Goal: Transaction & Acquisition: Purchase product/service

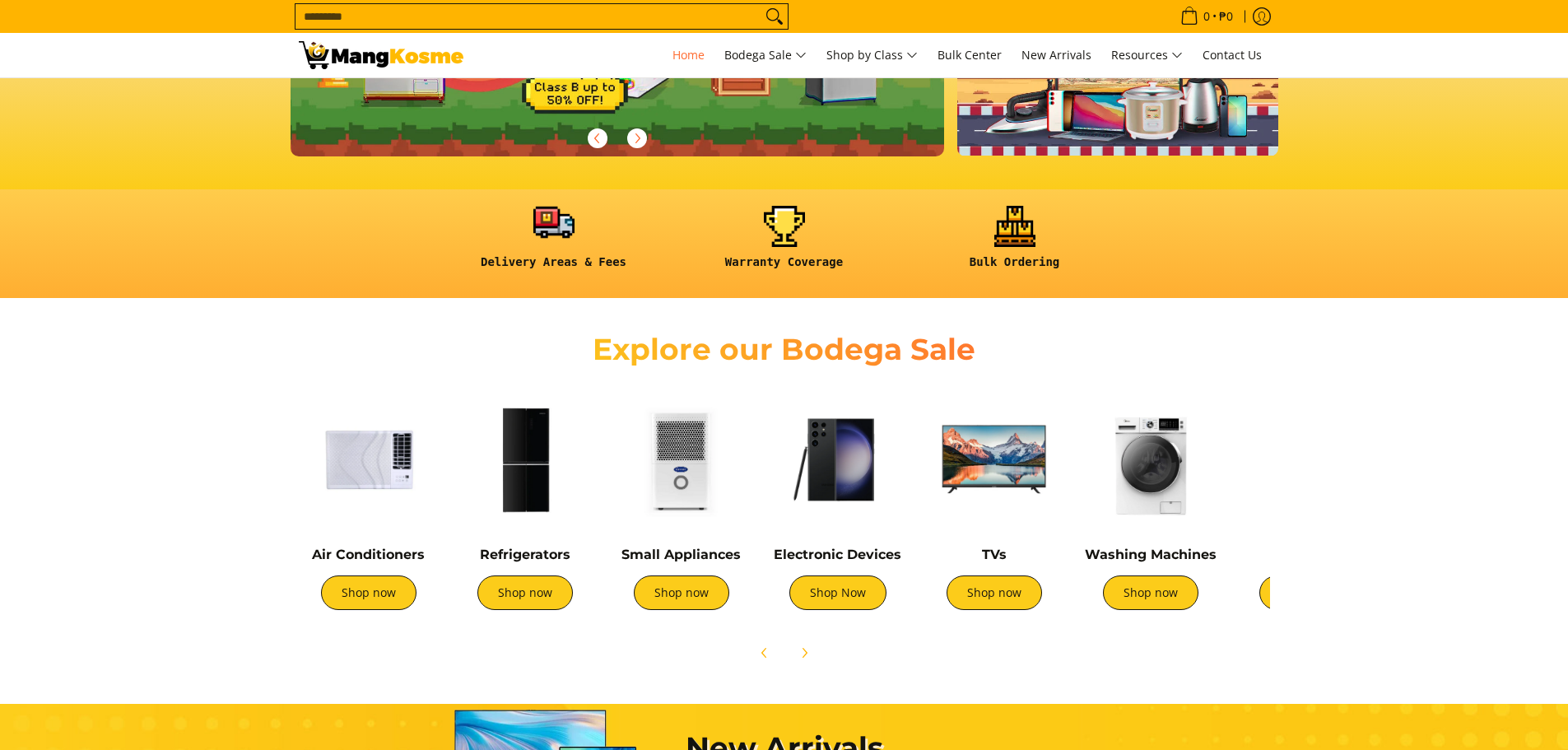
scroll to position [329, 0]
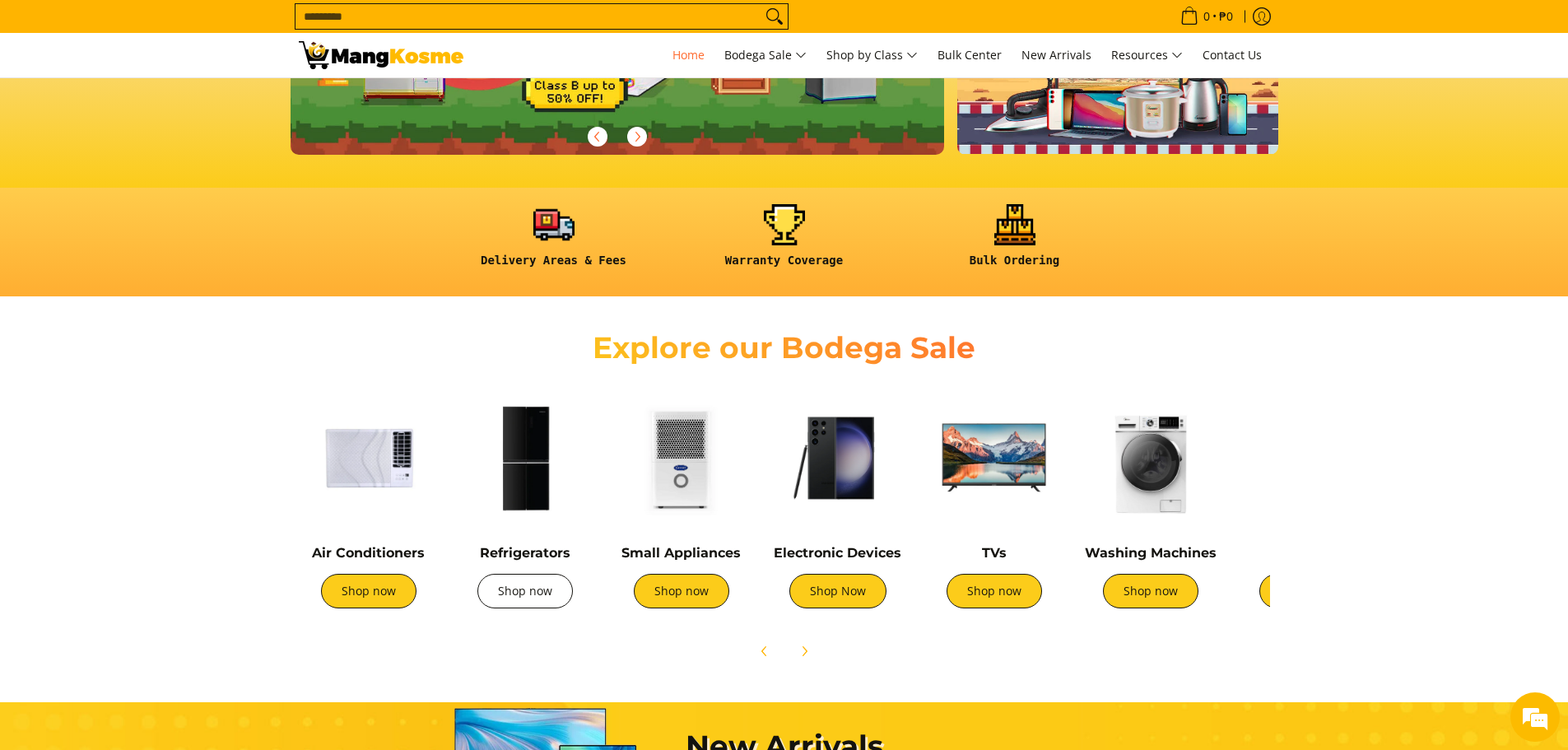
click at [564, 603] on link "Shop now" at bounding box center [525, 591] width 95 height 34
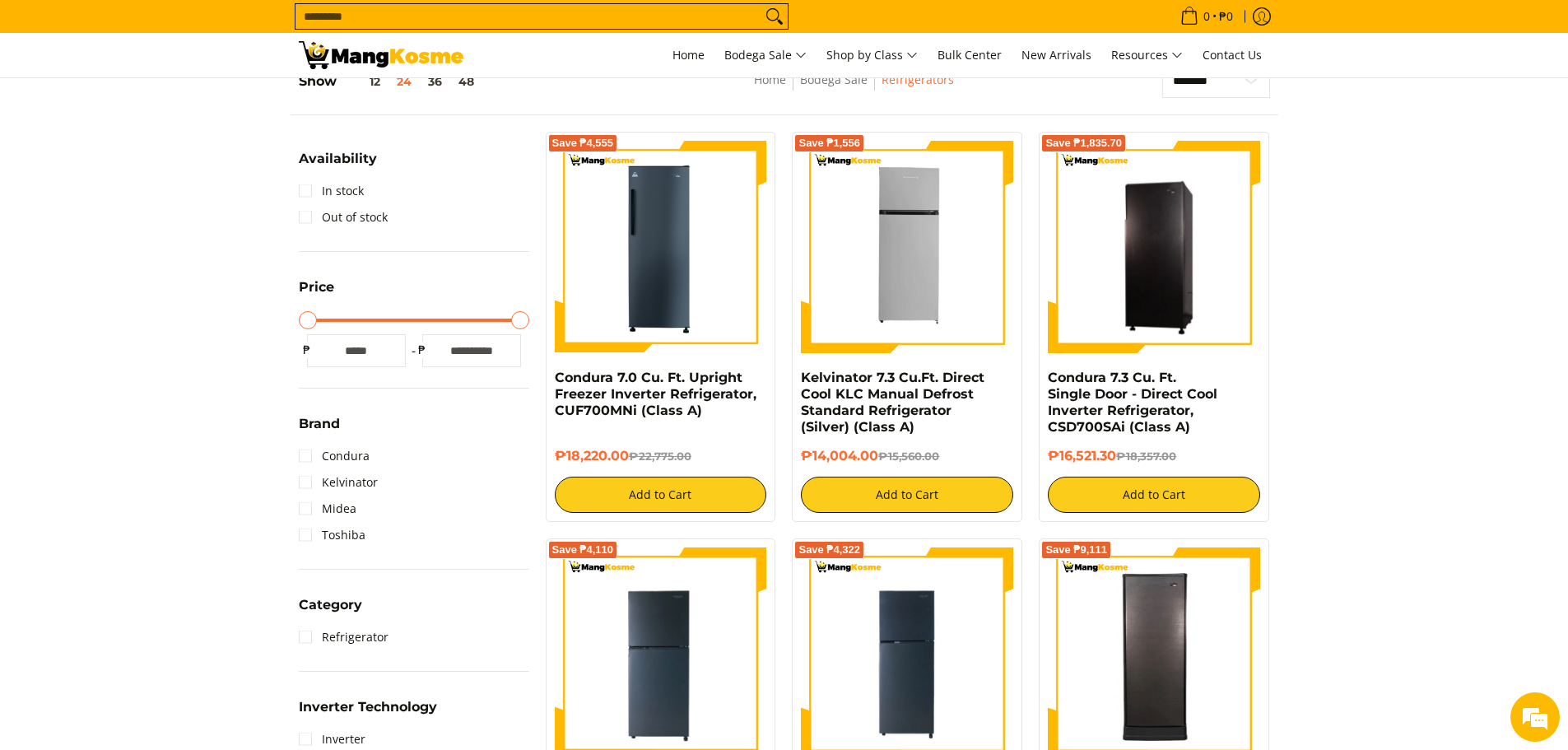
click at [477, 346] on input "*****" at bounding box center [472, 351] width 99 height 33
drag, startPoint x: 490, startPoint y: 348, endPoint x: 417, endPoint y: 355, distance: 73.3
click at [417, 355] on div "Maximum Price ***** ₱" at bounding box center [472, 351] width 115 height 33
type input "*****"
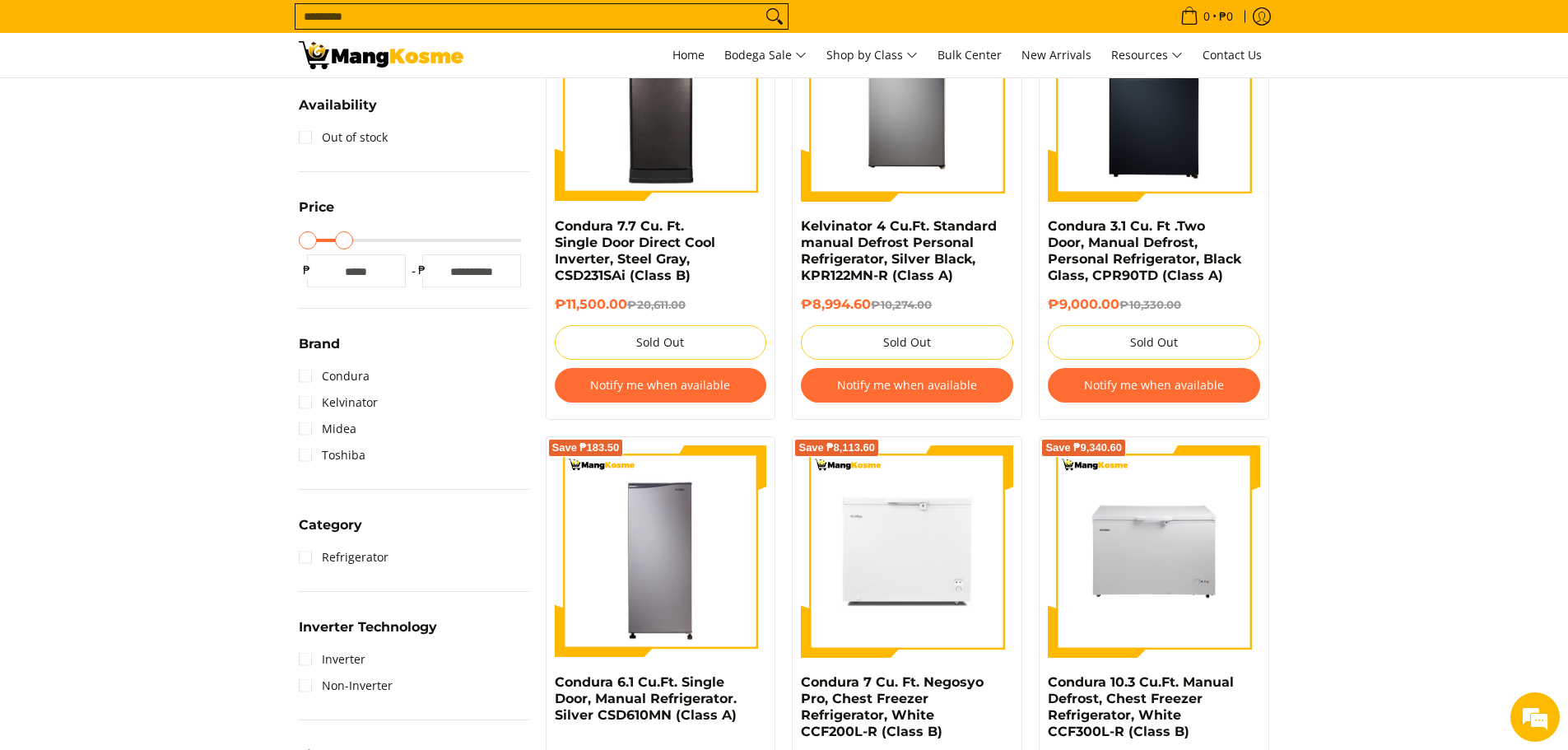
scroll to position [397, 0]
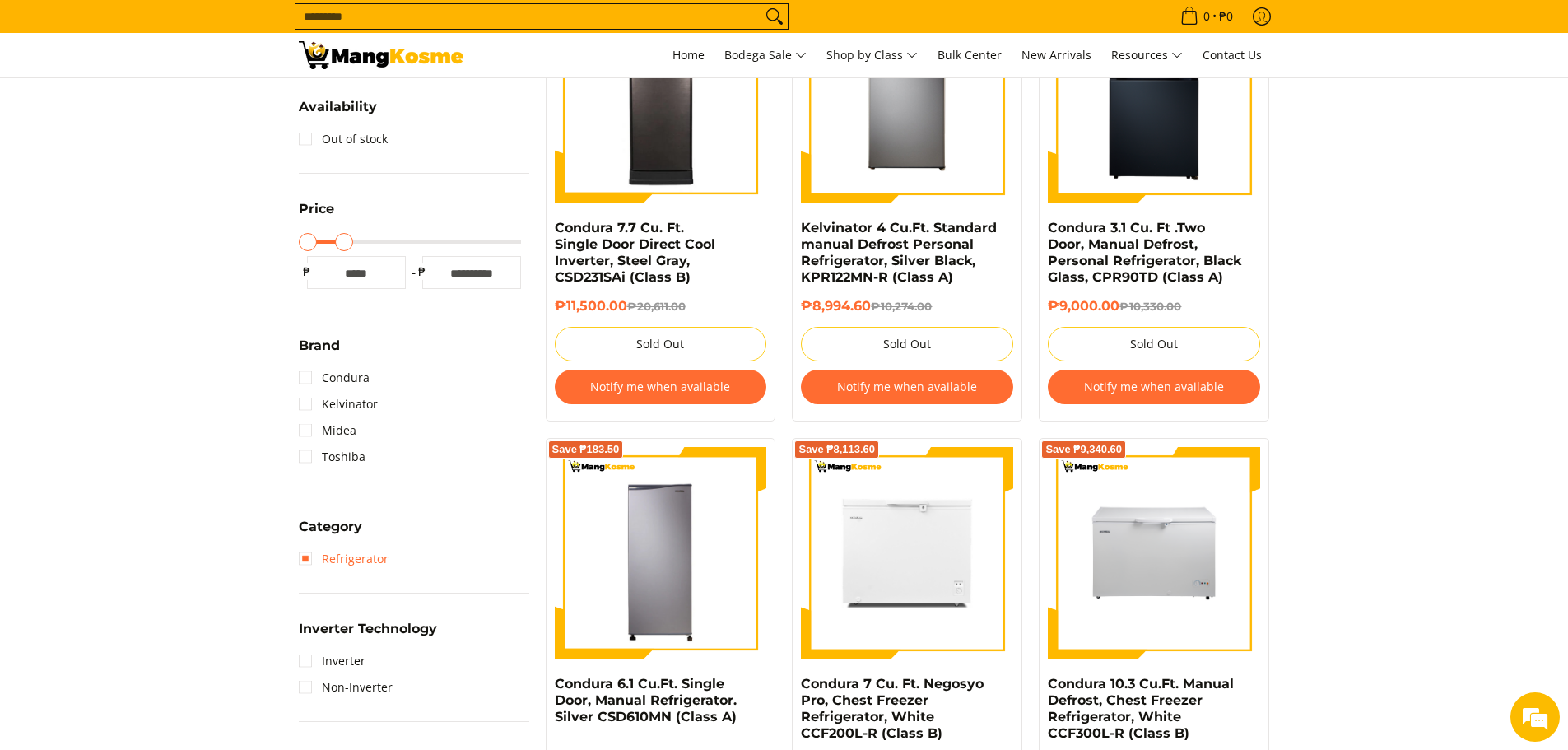
click at [309, 563] on link "Refrigerator" at bounding box center [344, 559] width 90 height 27
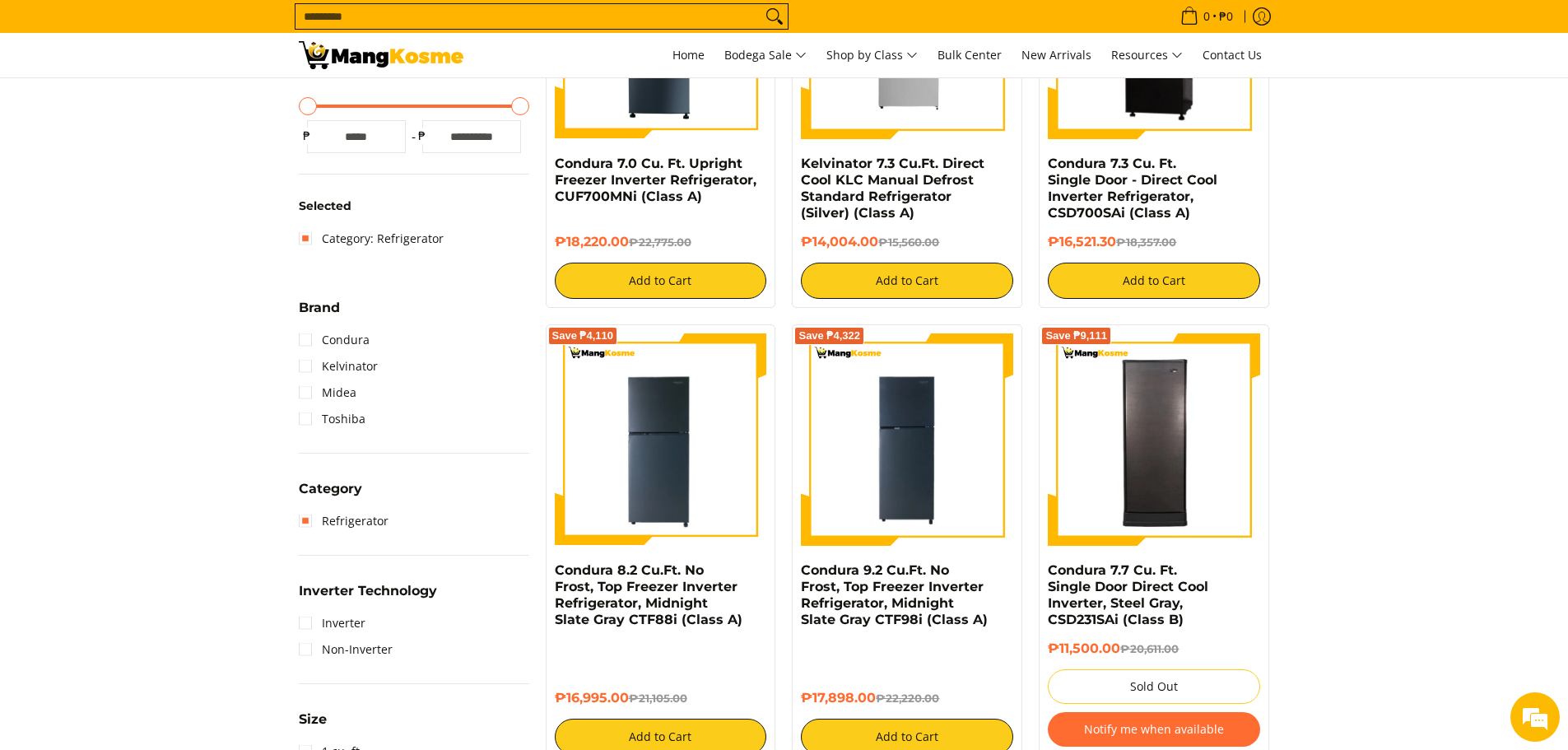
scroll to position [479, 0]
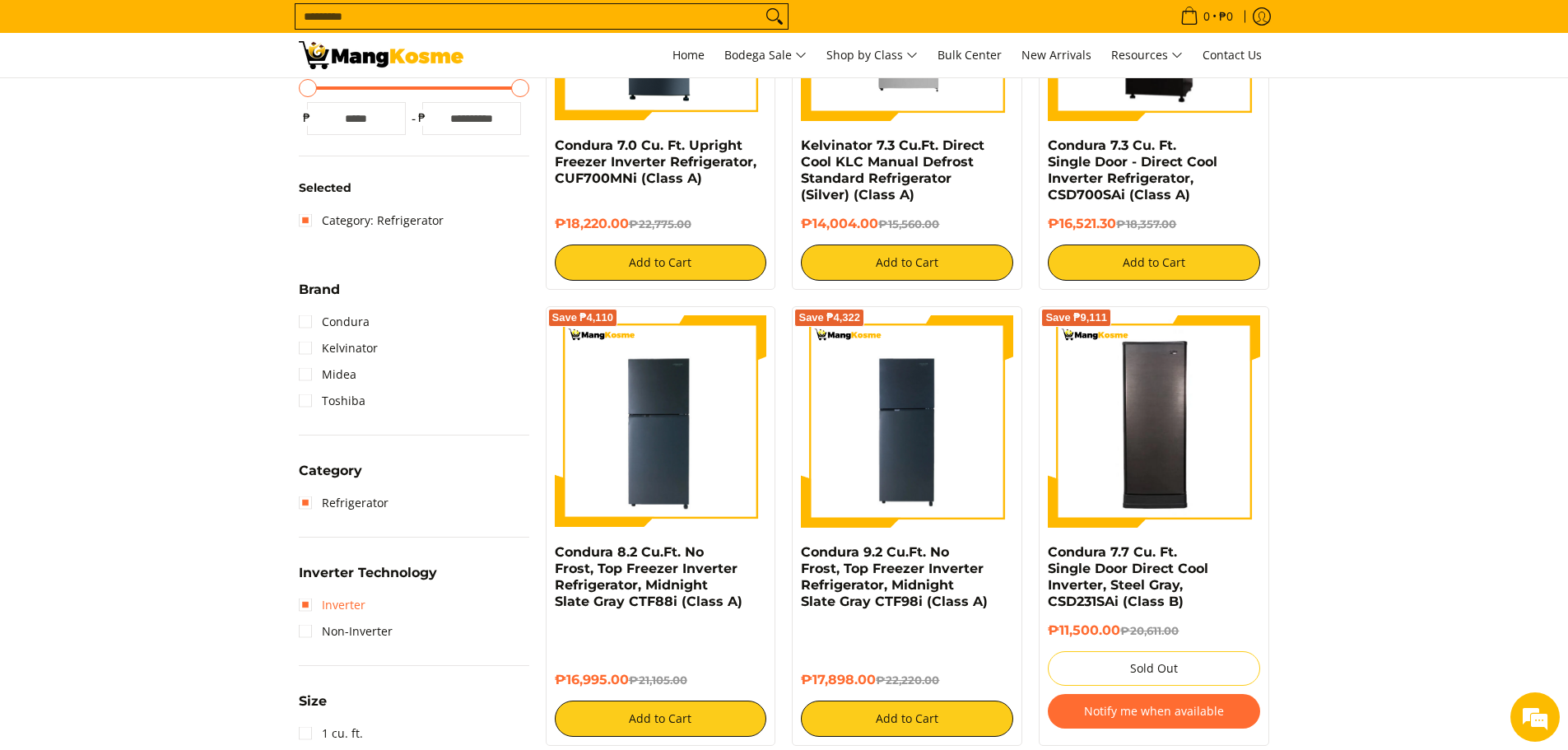
click at [308, 603] on link "Inverter" at bounding box center [333, 604] width 67 height 27
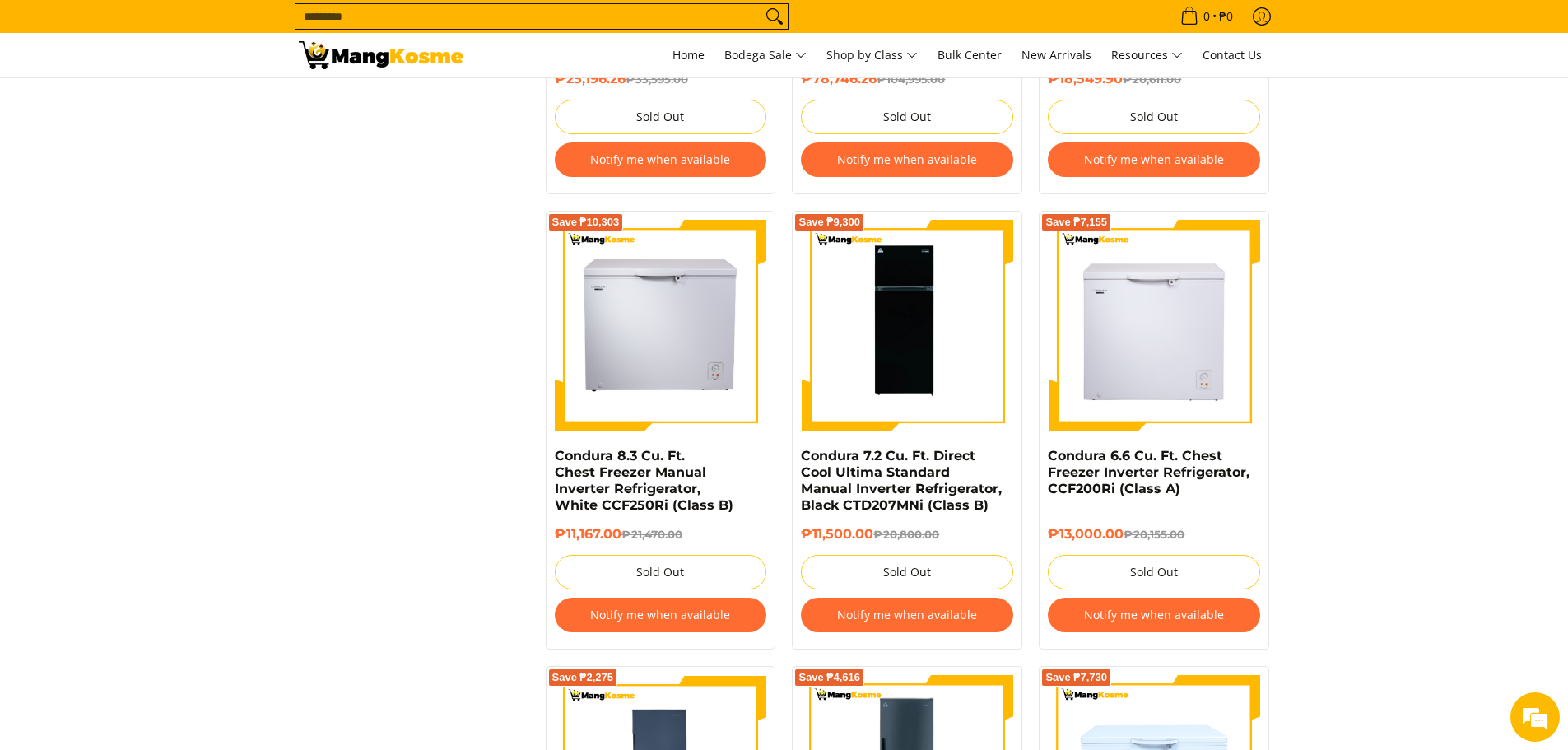
scroll to position [2454, 0]
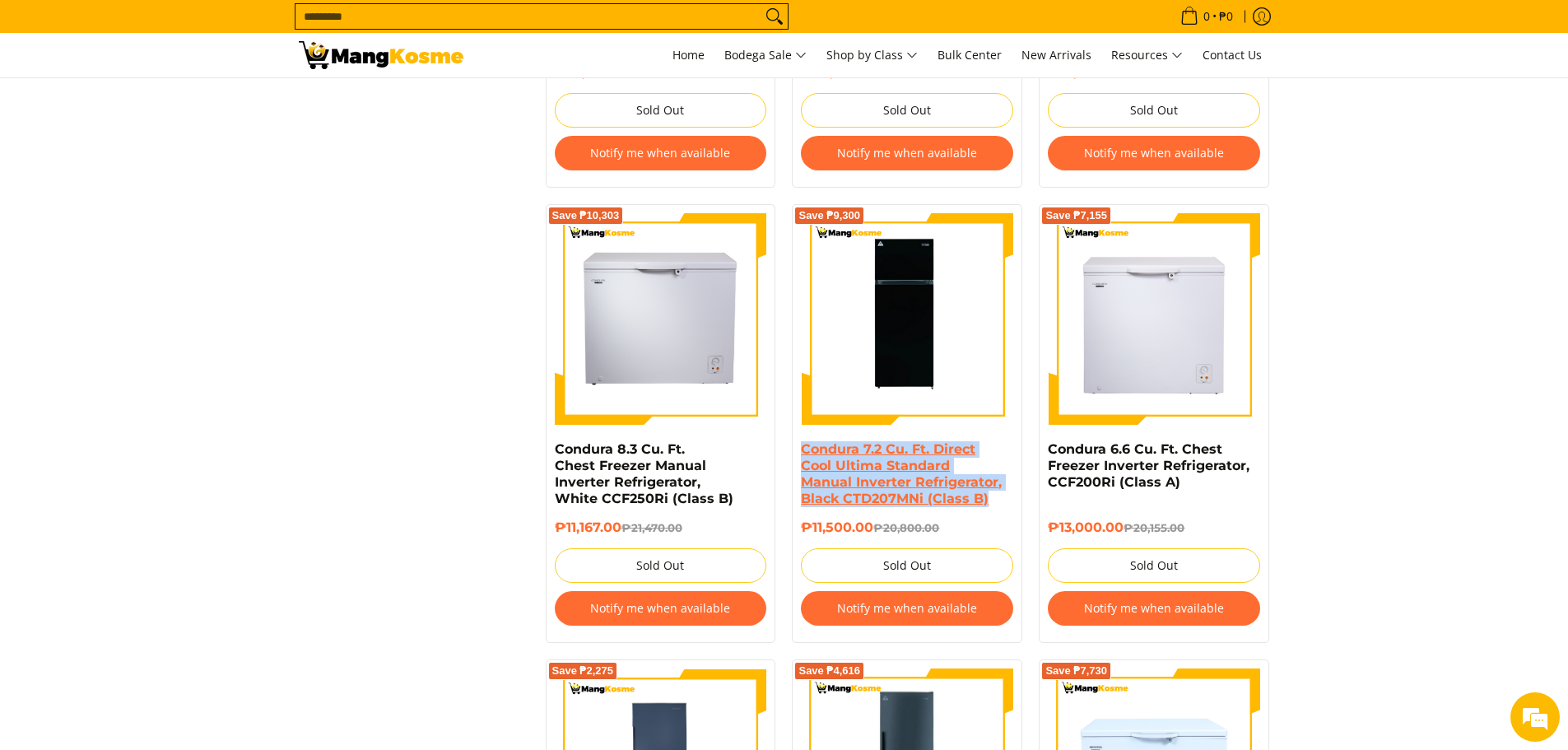
drag, startPoint x: 994, startPoint y: 483, endPoint x: 802, endPoint y: 437, distance: 197.4
click at [802, 441] on h4 "Condura 7.2 Cu. Ft. Direct Cool Ultima Standard Manual Inverter Refrigerator, B…" at bounding box center [907, 474] width 213 height 66
copy link "Condura 7.2 Cu. Ft. Direct Cool Ultima Standard Manual Inverter Refrigerator, B…"
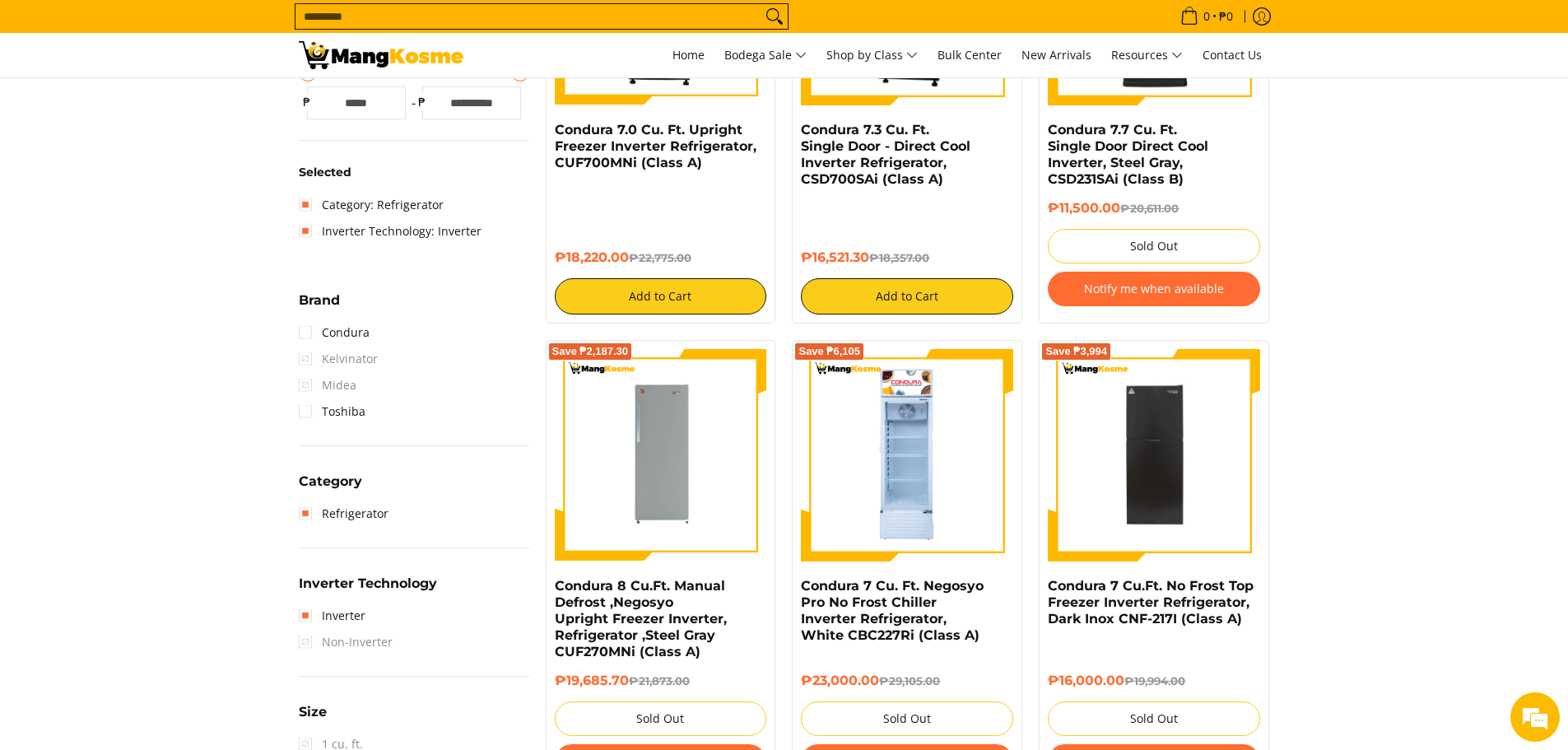
scroll to position [500, 0]
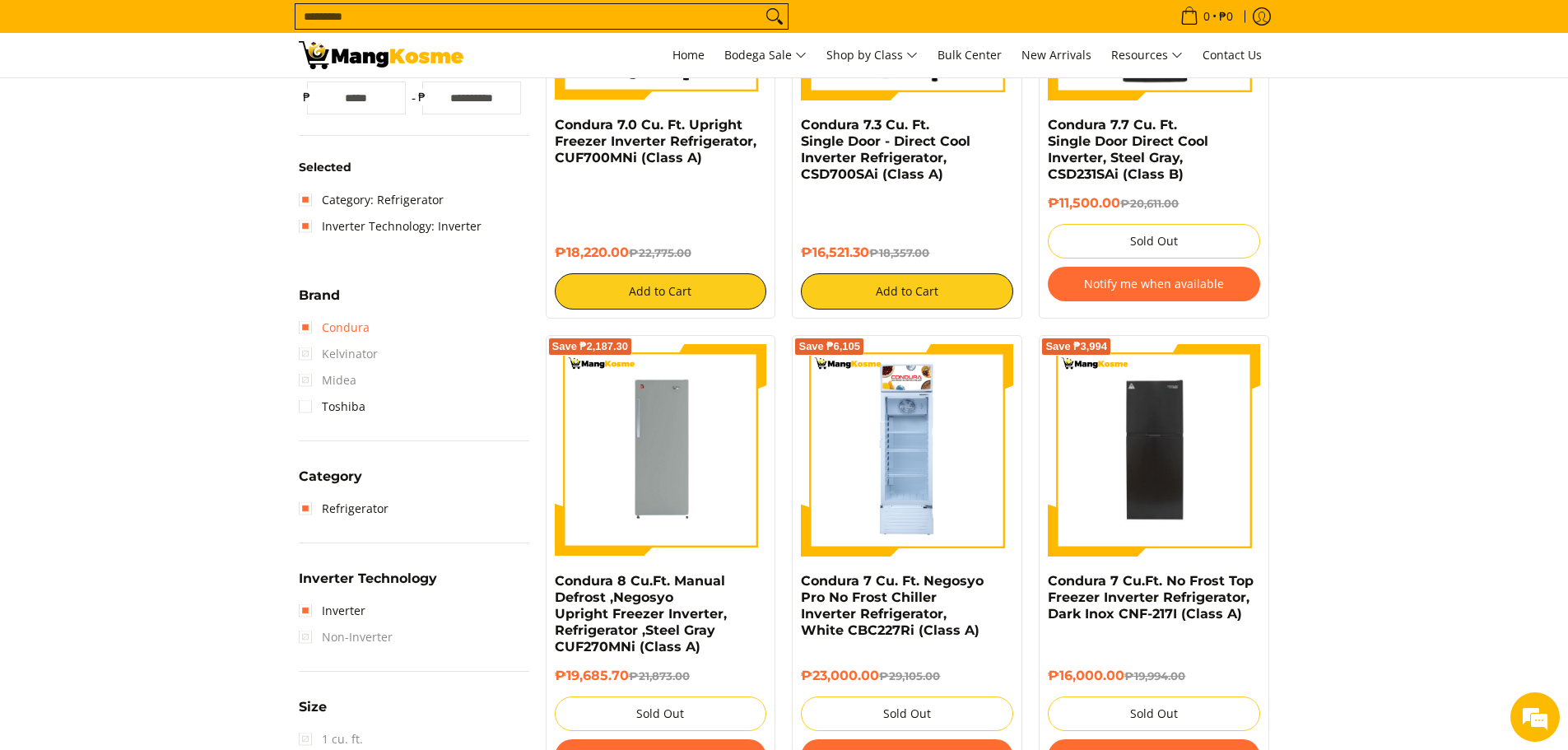
click at [310, 327] on link "Condura" at bounding box center [334, 327] width 71 height 27
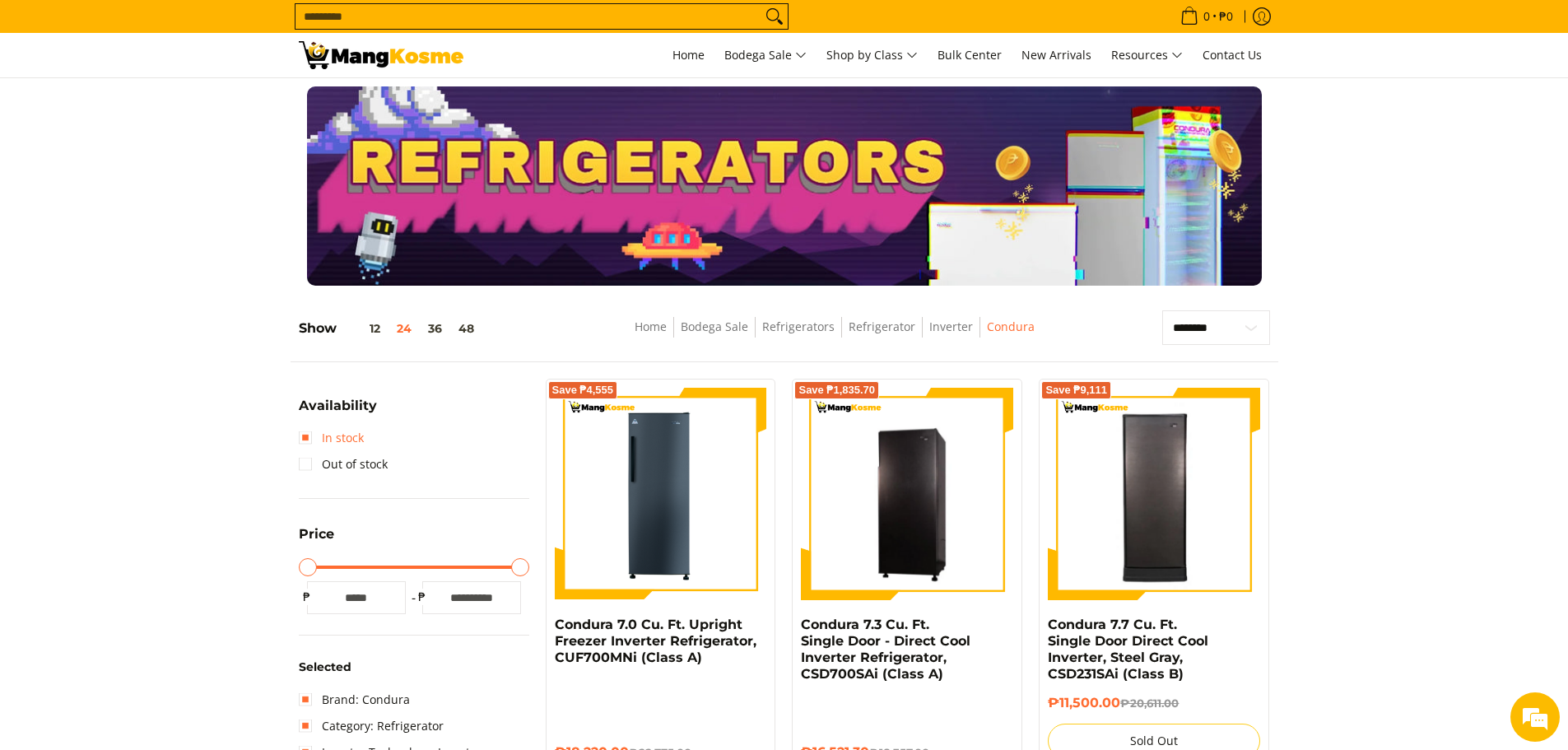
click at [320, 441] on link "In stock" at bounding box center [332, 437] width 65 height 27
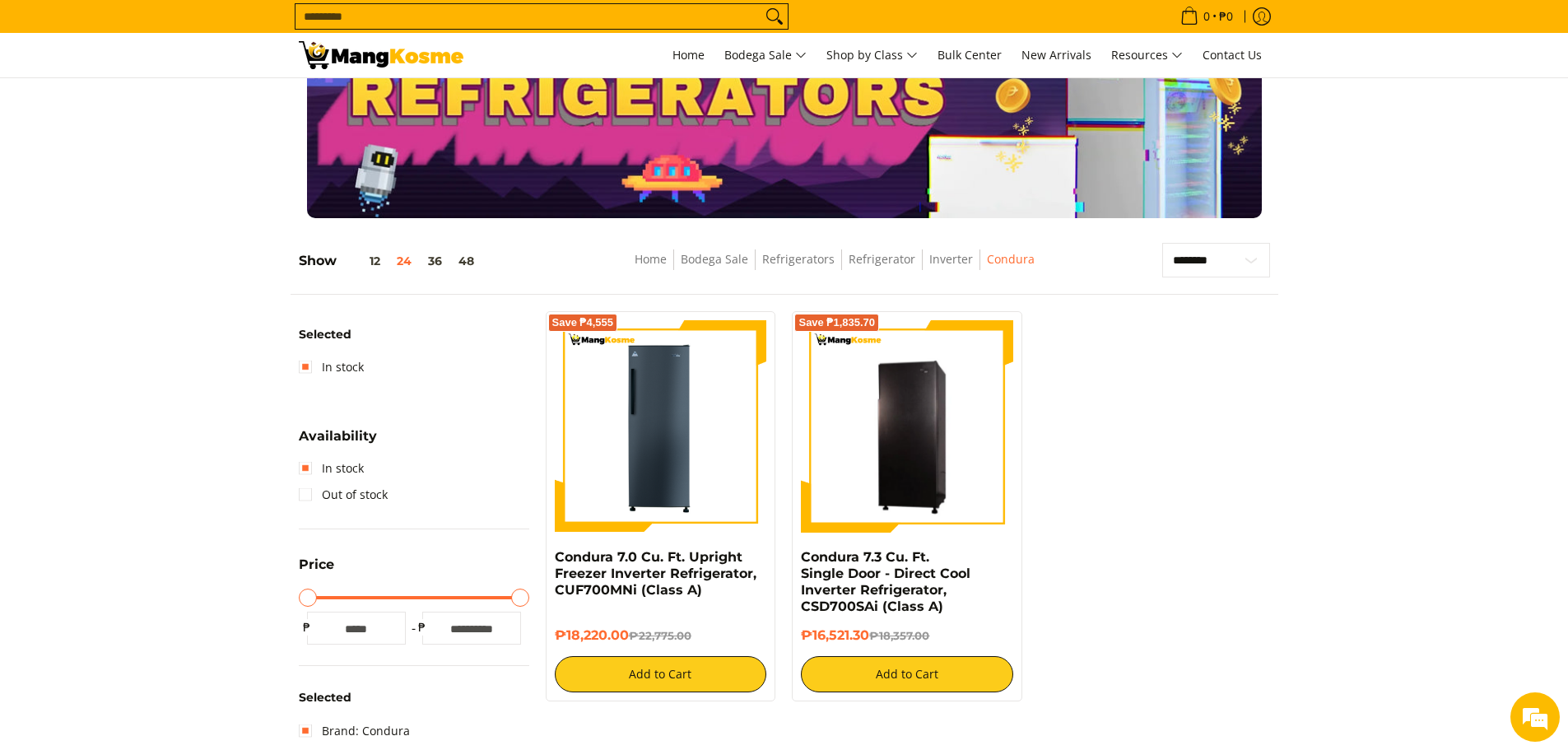
scroll to position [68, 0]
click at [902, 255] on link "Refrigerator" at bounding box center [882, 259] width 67 height 15
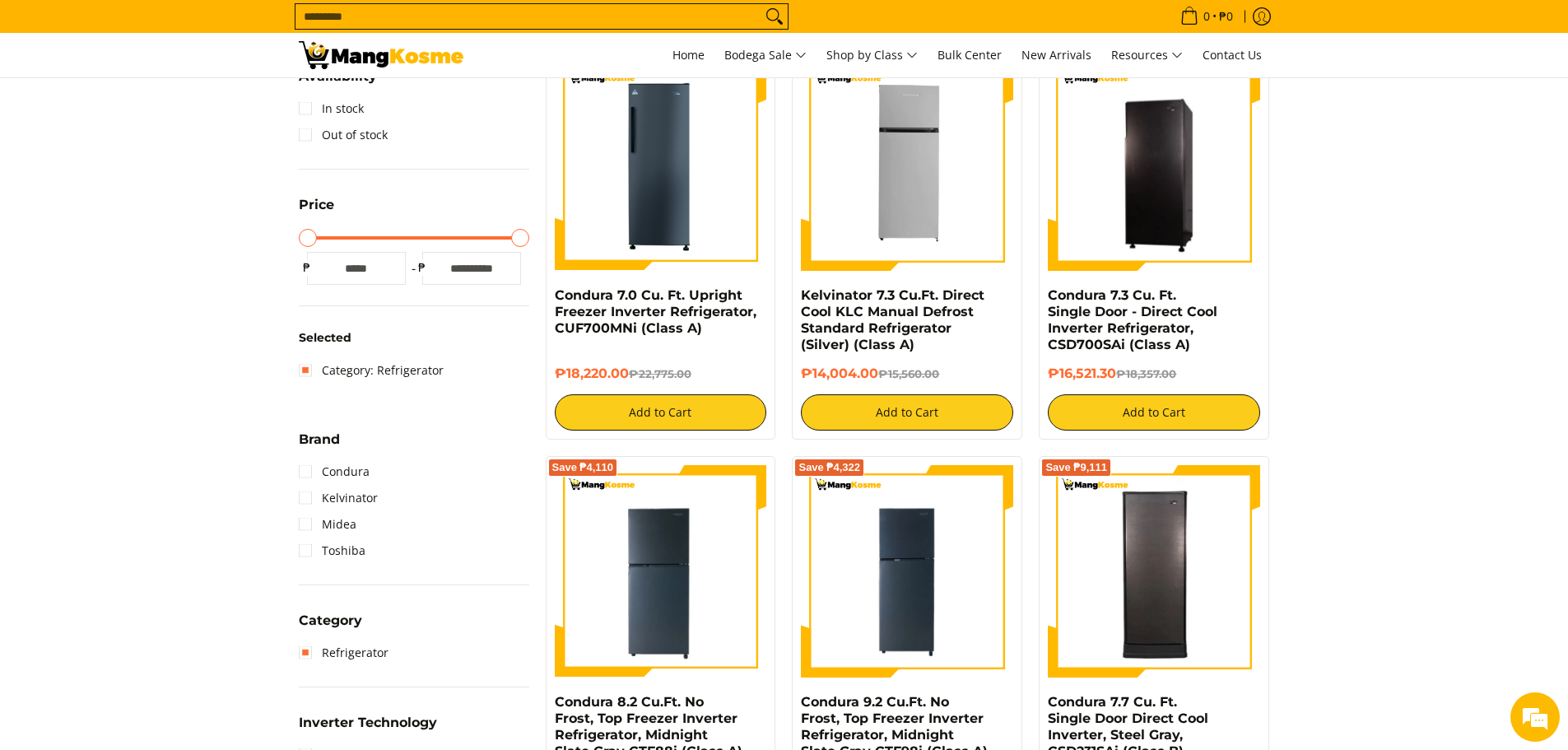
scroll to position [82, 0]
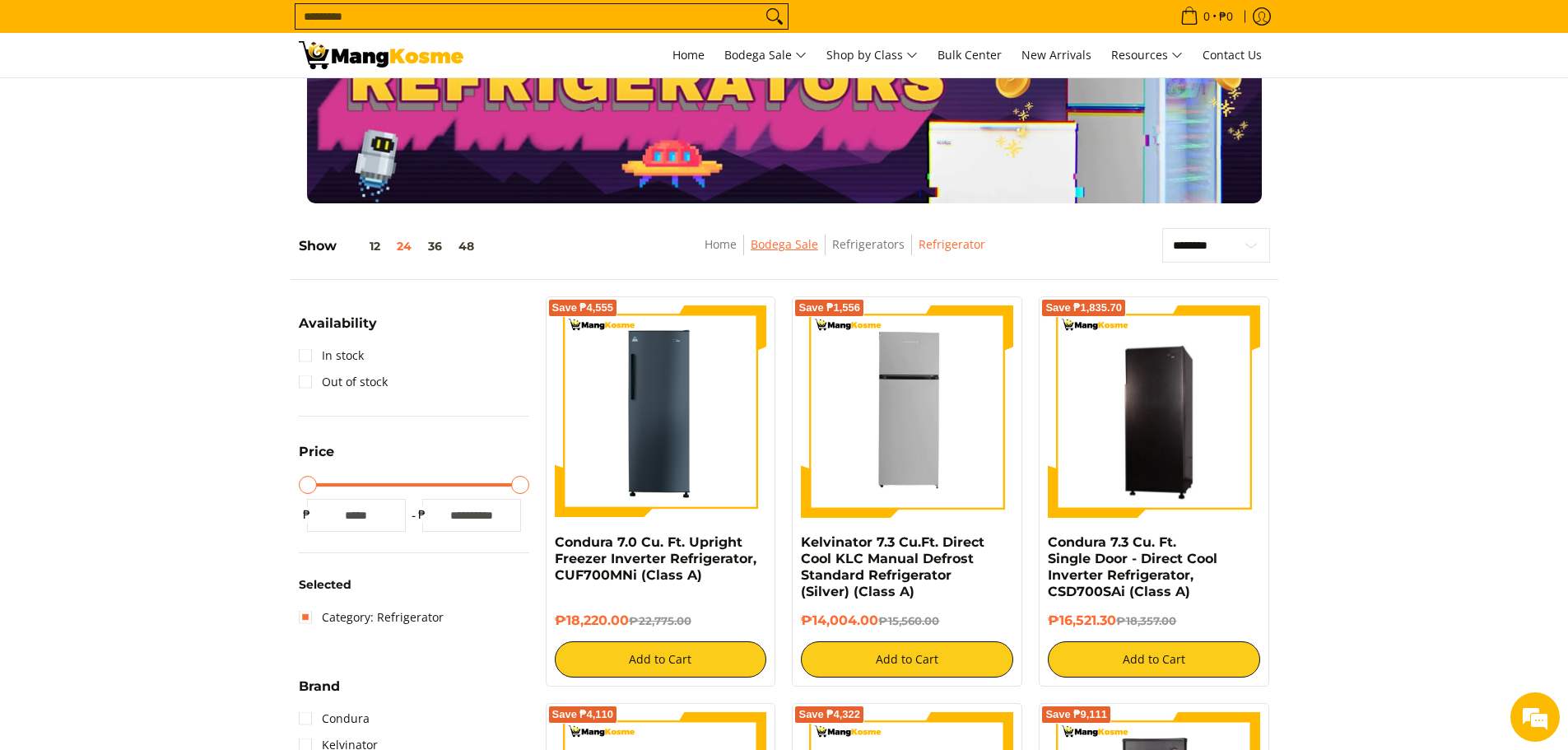
click at [780, 248] on link "Bodega Sale" at bounding box center [784, 244] width 68 height 15
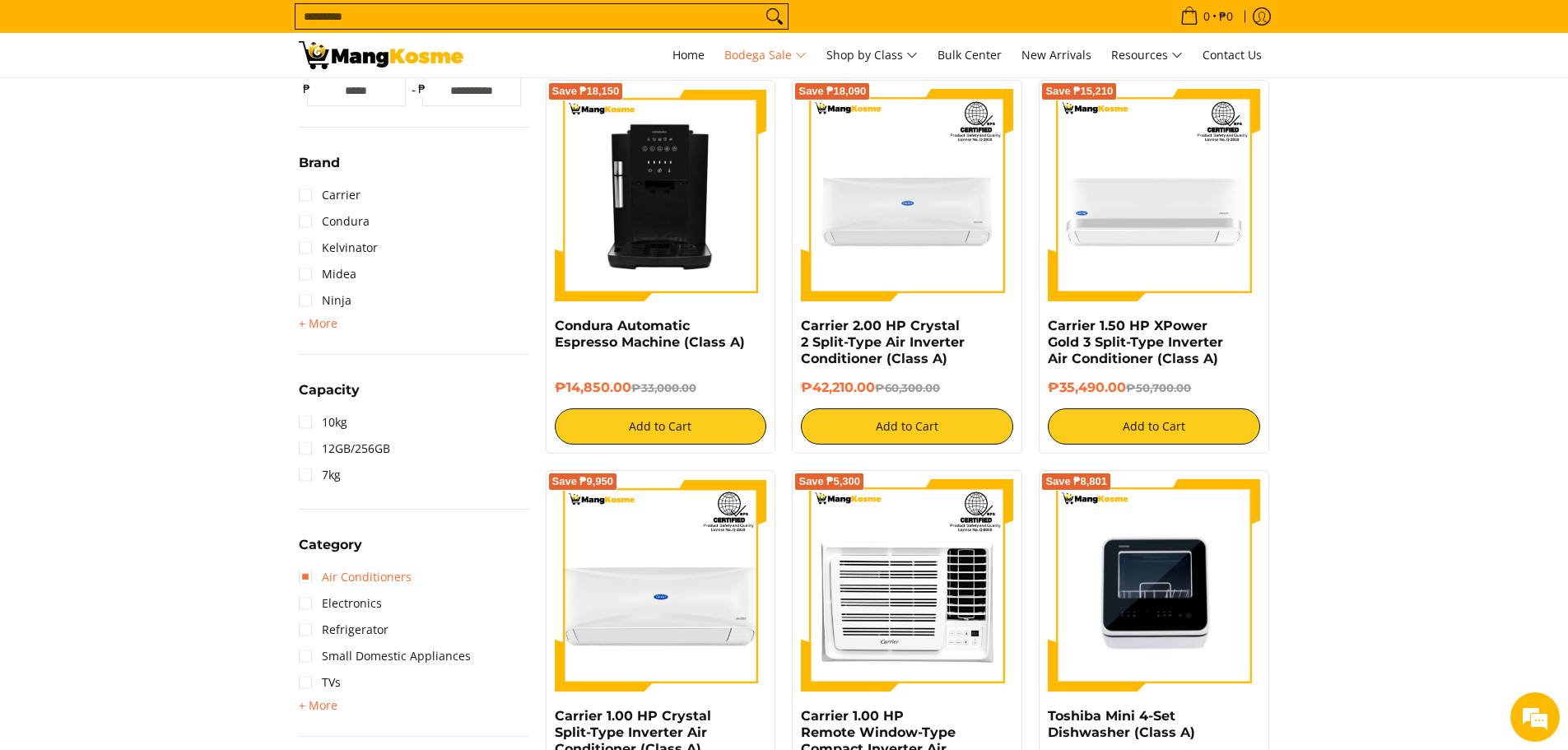
scroll to position [987, 0]
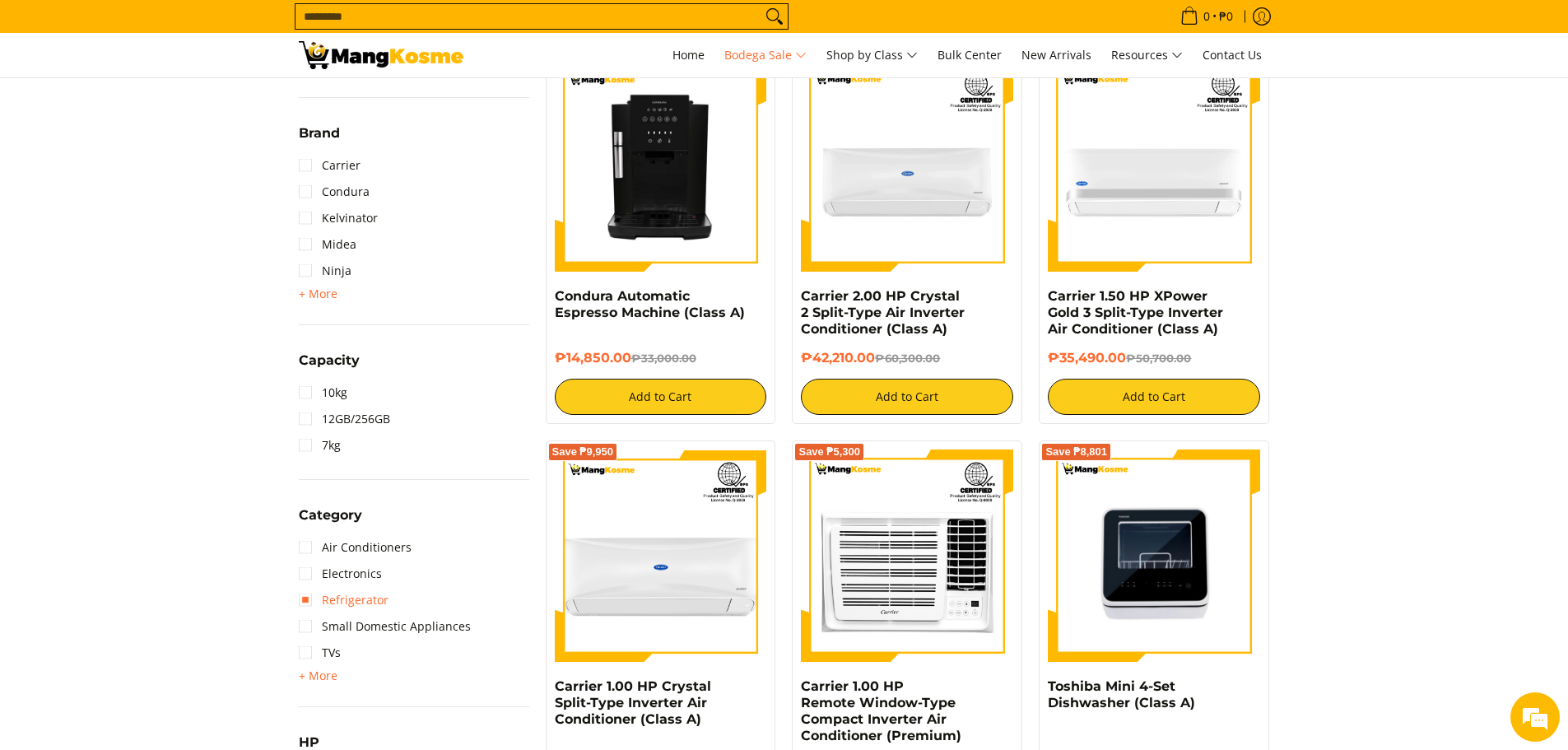
click at [330, 609] on link "Refrigerator" at bounding box center [344, 600] width 90 height 27
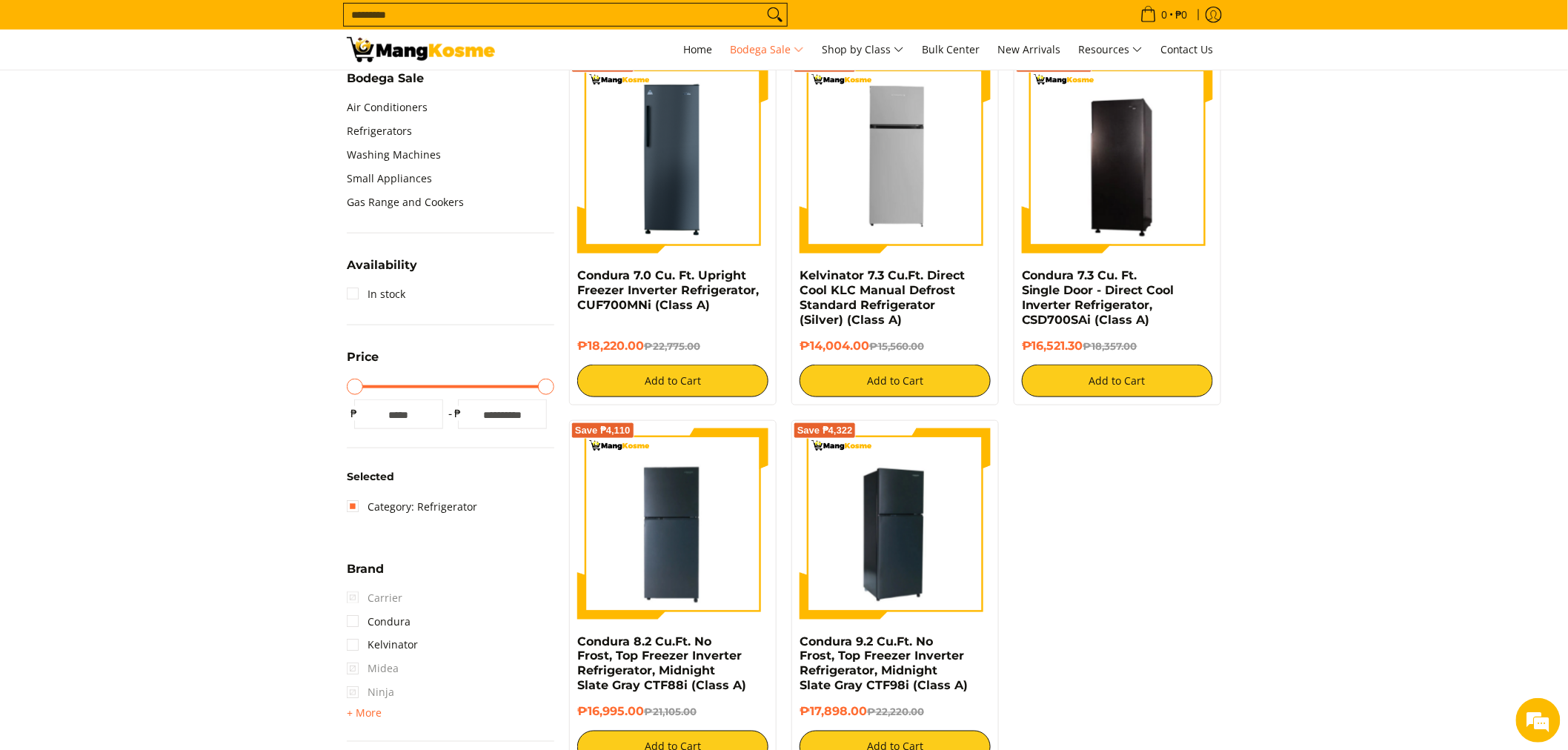
scroll to position [508, 0]
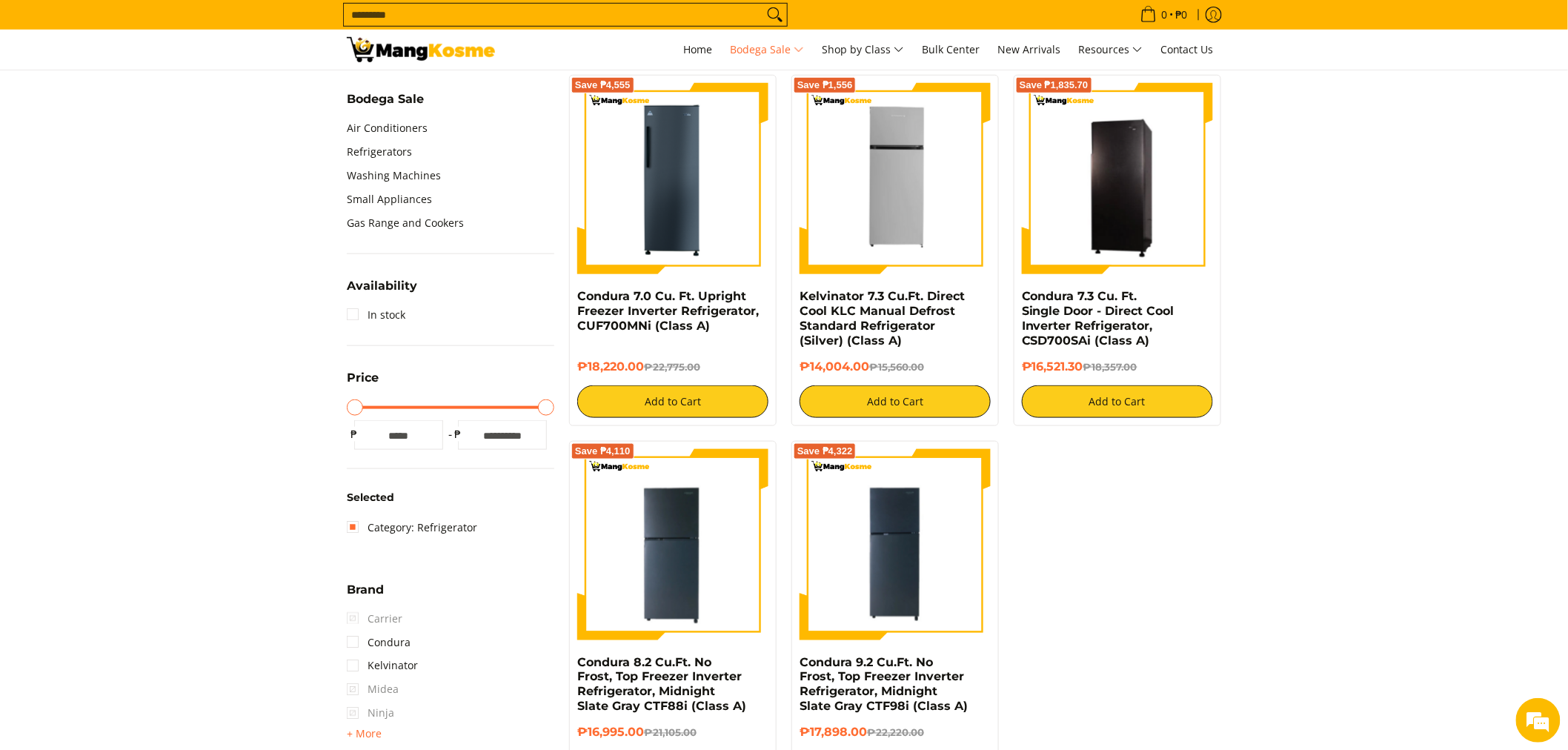
drag, startPoint x: 121, startPoint y: 295, endPoint x: 253, endPoint y: 269, distance: 134.5
click at [357, 320] on link "In stock" at bounding box center [376, 315] width 59 height 24
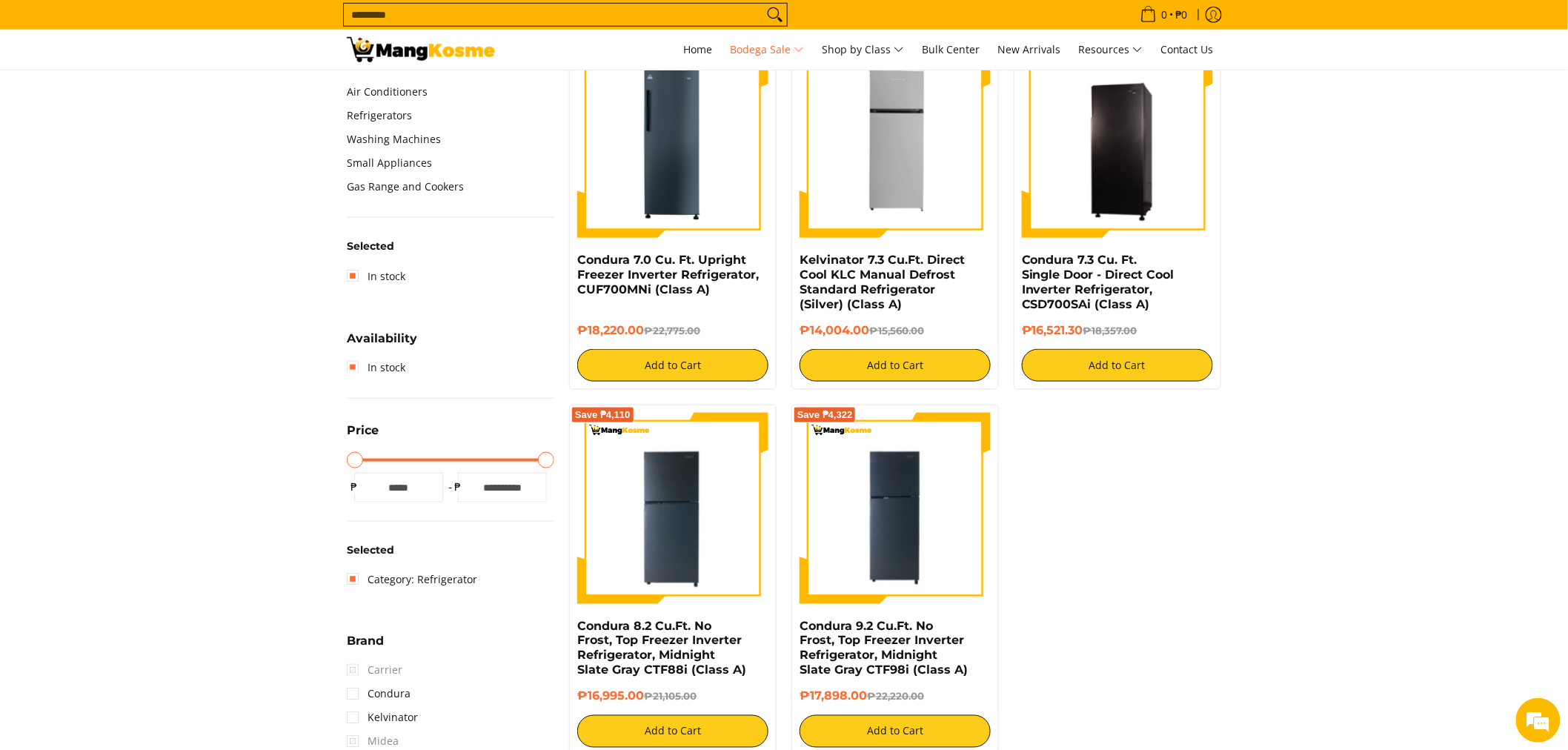
scroll to position [534, 0]
